Goal: Task Accomplishment & Management: Manage account settings

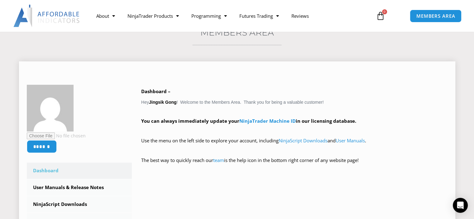
scroll to position [125, 0]
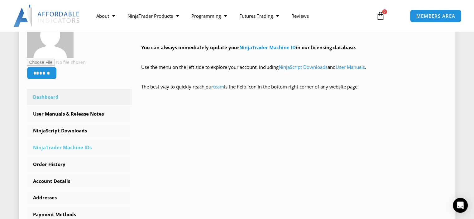
click at [69, 146] on link "NinjaTrader Machine IDs" at bounding box center [79, 148] width 105 height 16
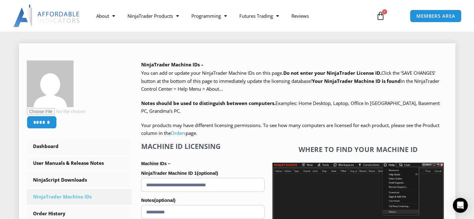
scroll to position [125, 0]
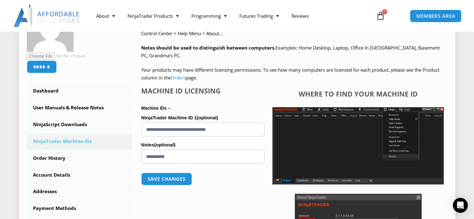
drag, startPoint x: 196, startPoint y: 128, endPoint x: 168, endPoint y: 148, distance: 34.7
click at [137, 122] on div "NinjaTrader Machine IDs – We are transitioning all NinjaTrader software package…" at bounding box center [290, 146] width 316 height 283
type input "**********"
click at [174, 180] on button "Save changes" at bounding box center [166, 178] width 53 height 13
